Goal: Find contact information: Find contact information

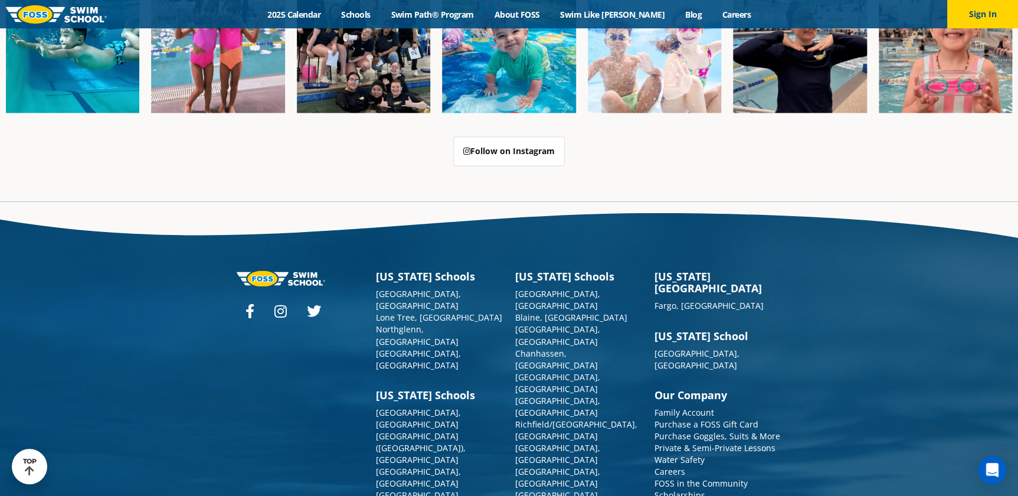
scroll to position [3021, 0]
click at [697, 477] on link "FOSS in the Community" at bounding box center [700, 482] width 93 height 11
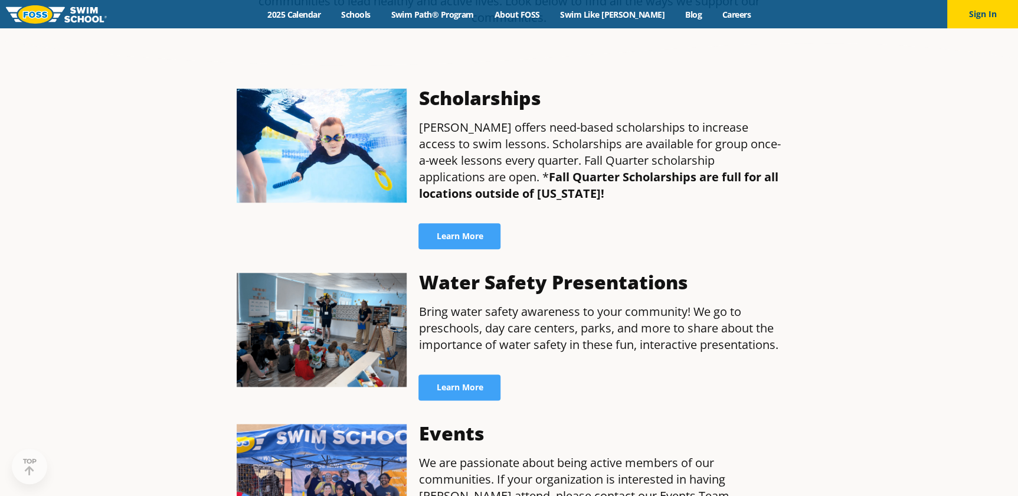
scroll to position [483, 0]
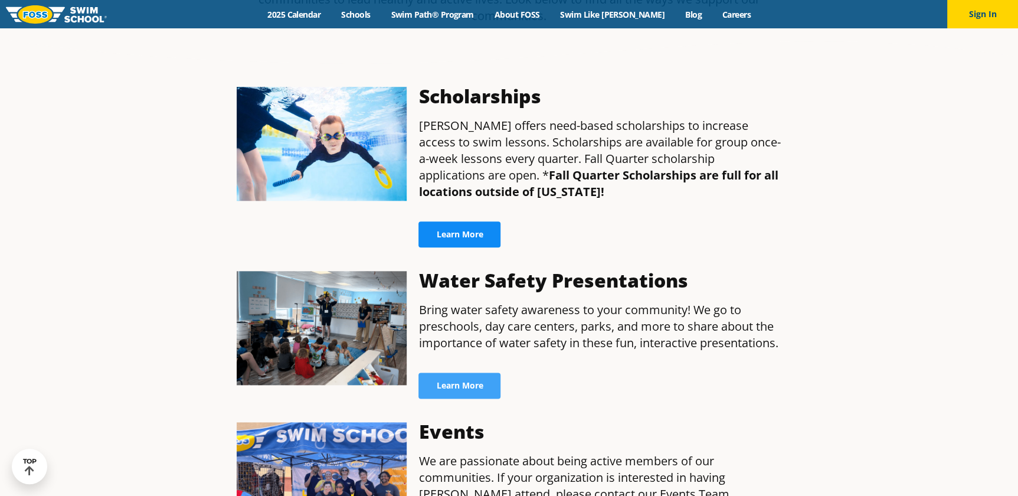
click at [473, 230] on span "Learn More" at bounding box center [459, 234] width 47 height 8
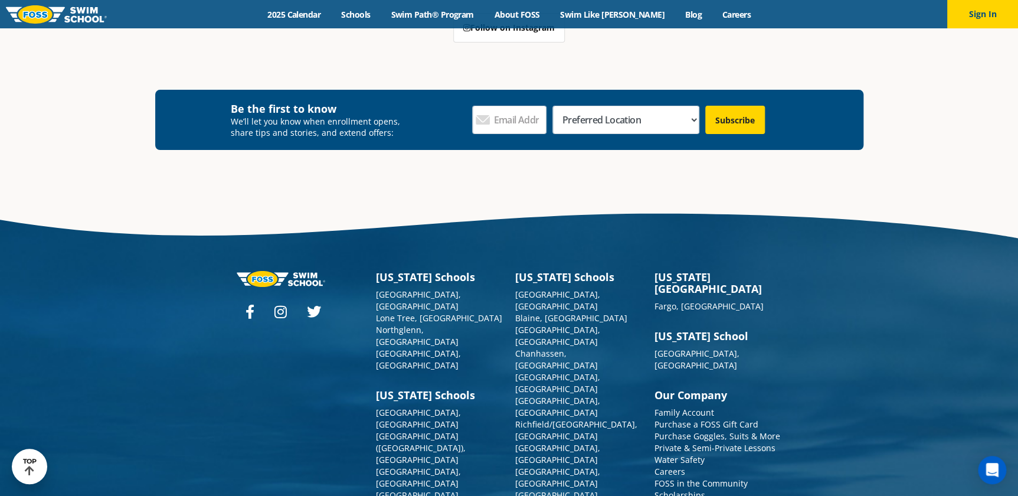
scroll to position [2285, 0]
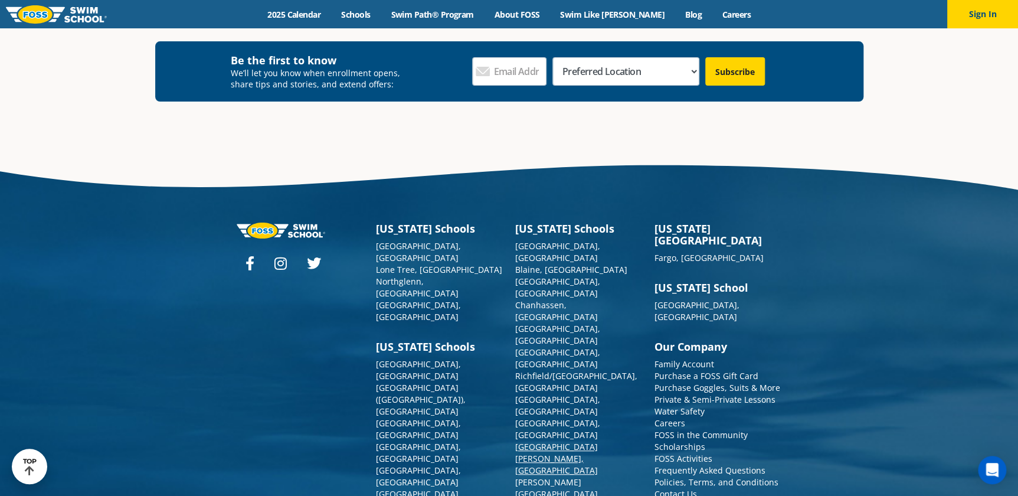
click at [531, 441] on link "[GEOGRAPHIC_DATA][PERSON_NAME], [GEOGRAPHIC_DATA]" at bounding box center [556, 458] width 83 height 35
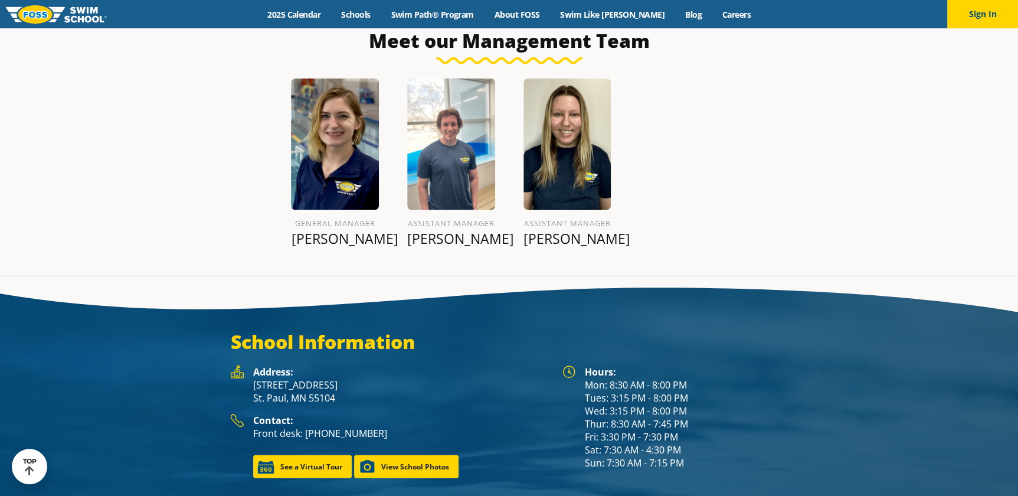
scroll to position [1609, 0]
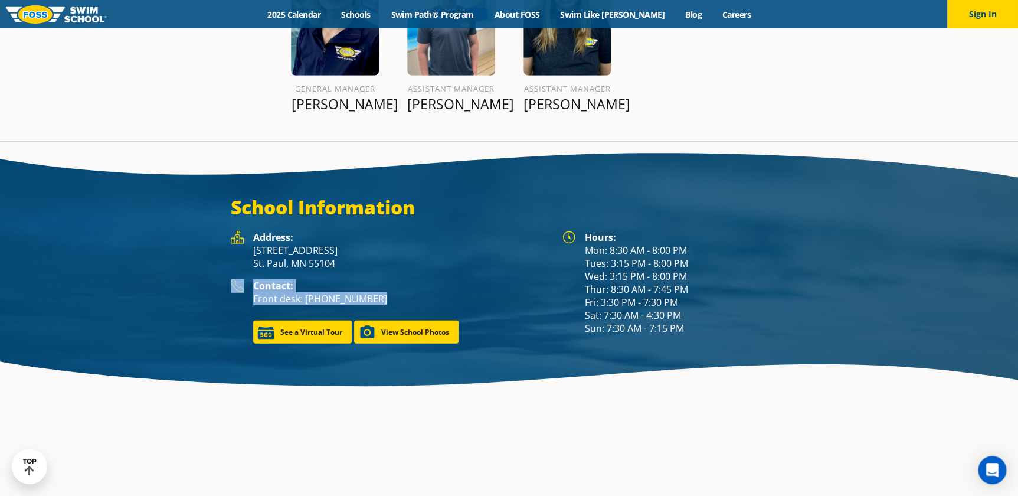
drag, startPoint x: 385, startPoint y: 268, endPoint x: 220, endPoint y: 248, distance: 165.8
click at [220, 248] on div "School Information Hours: Mon: 8:30 AM - 8:00 PM Tues: 3:15 PM - 8:00 PM Wed: 3…" at bounding box center [509, 269] width 708 height 148
copy div "Contact: Front desk: (651) 646-7946"
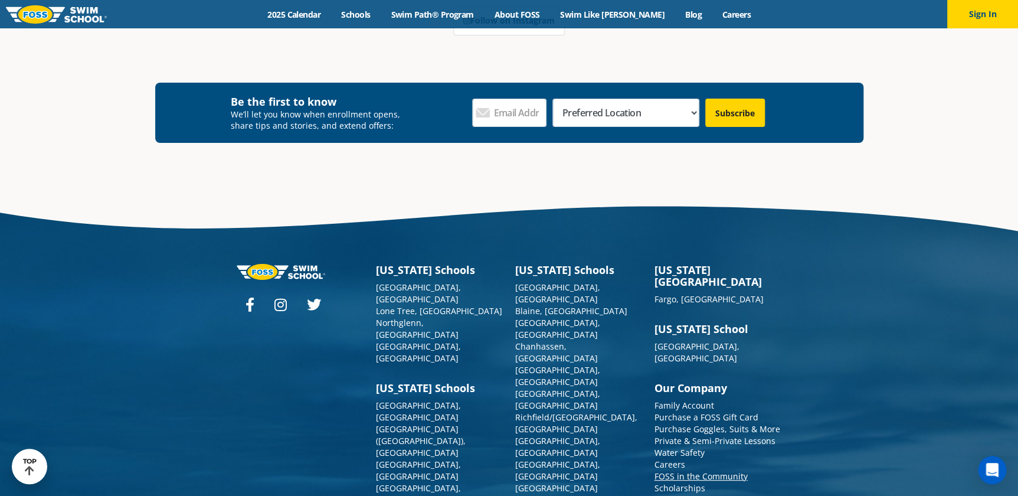
scroll to position [4313, 0]
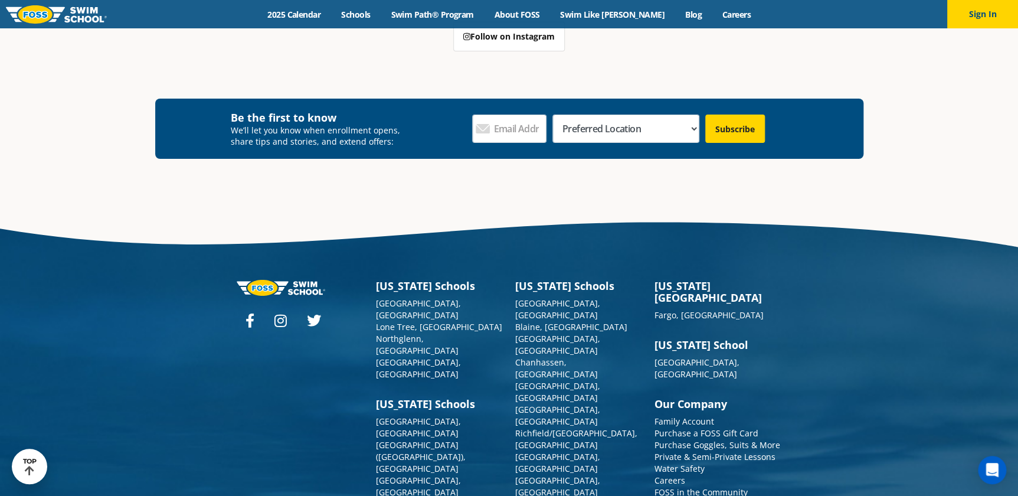
click at [693, 486] on link "FOSS in the Community" at bounding box center [700, 491] width 93 height 11
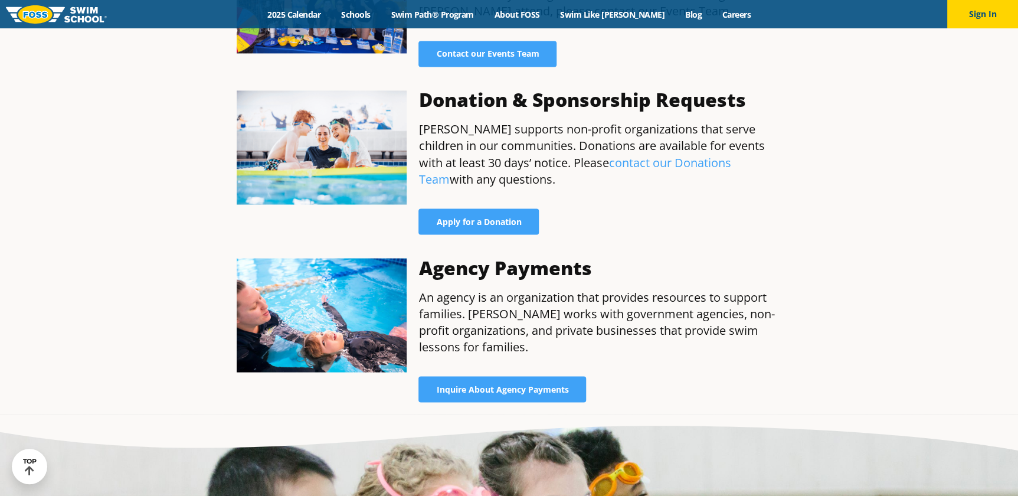
scroll to position [536, 0]
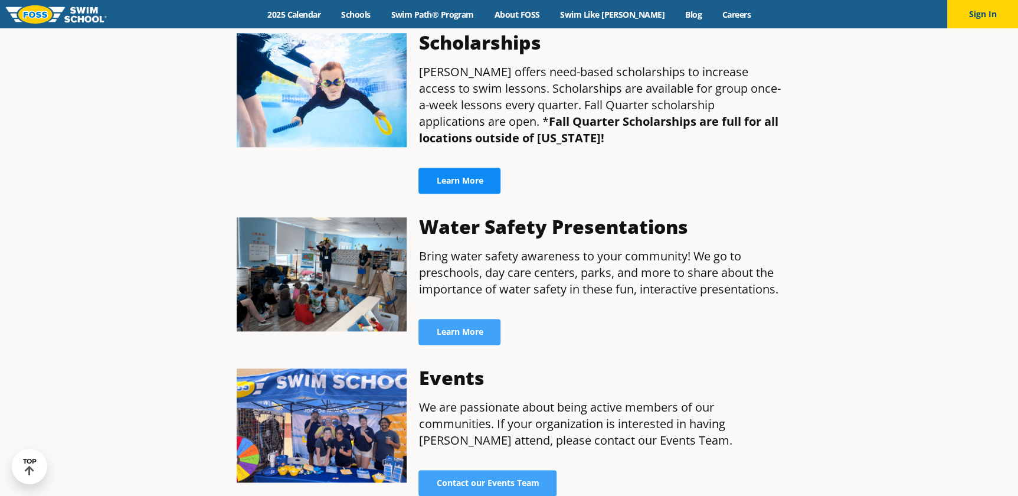
click at [465, 171] on link "Learn More" at bounding box center [459, 181] width 82 height 26
